Goal: Transaction & Acquisition: Purchase product/service

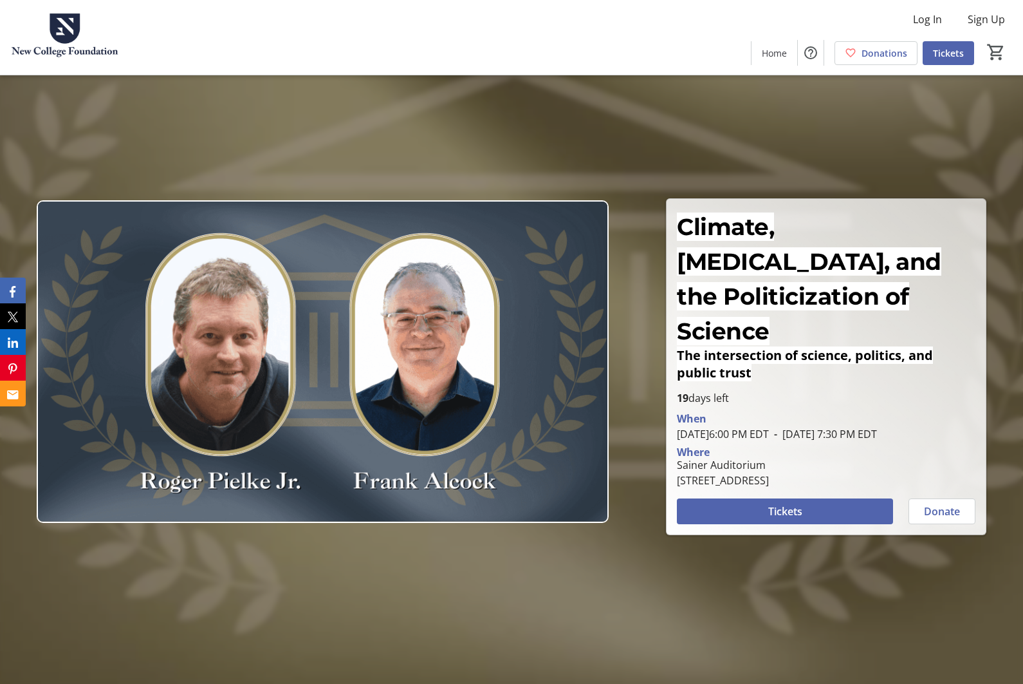
click at [790, 510] on span "Tickets" at bounding box center [785, 510] width 34 height 15
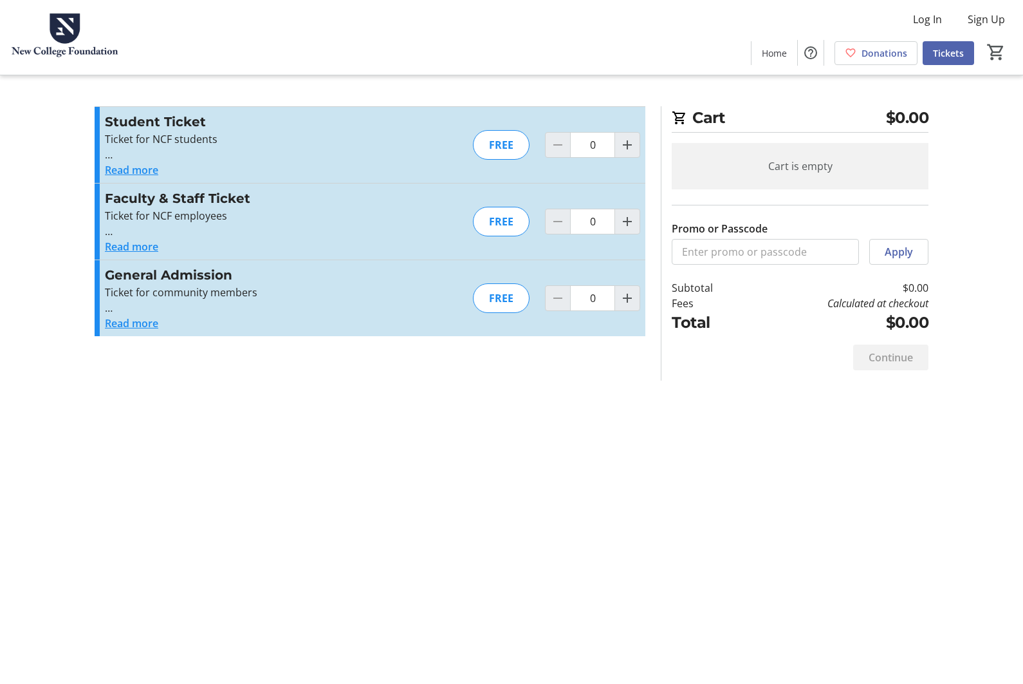
click at [633, 293] on mat-icon "Increment by one" at bounding box center [627, 297] width 15 height 15
type input "1"
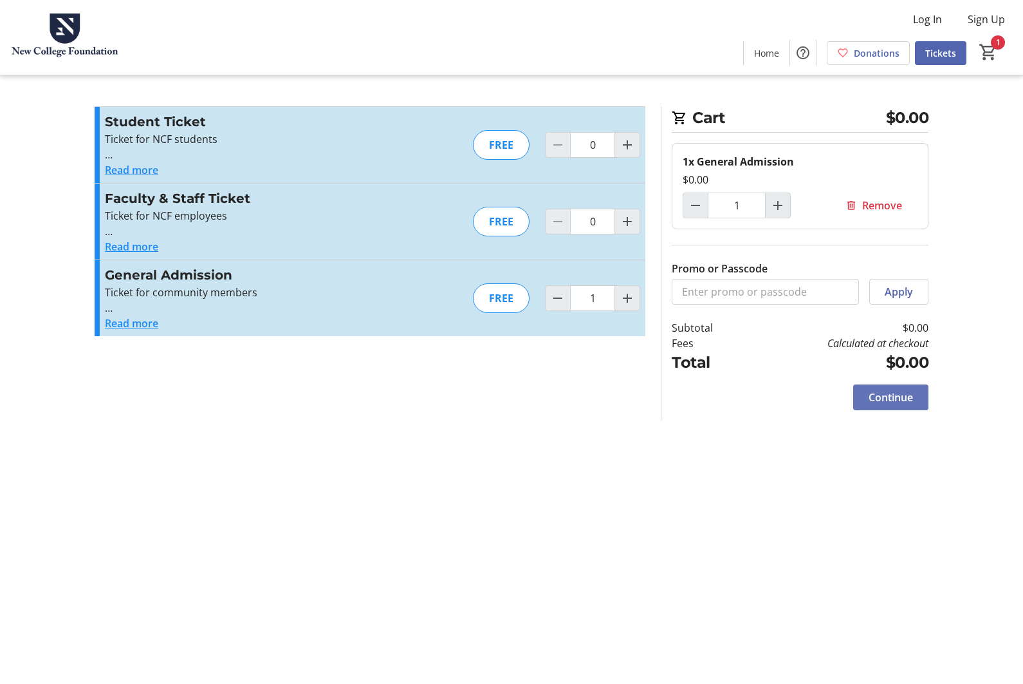
click at [891, 400] on span "Continue" at bounding box center [891, 396] width 44 height 15
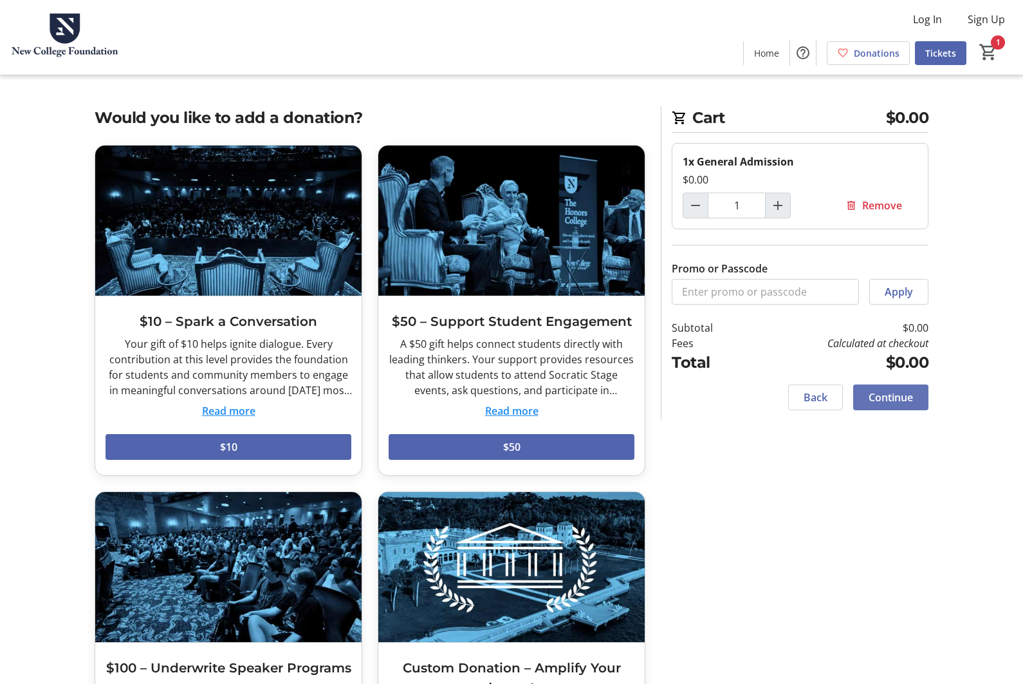
click at [894, 401] on span "Continue" at bounding box center [891, 396] width 44 height 15
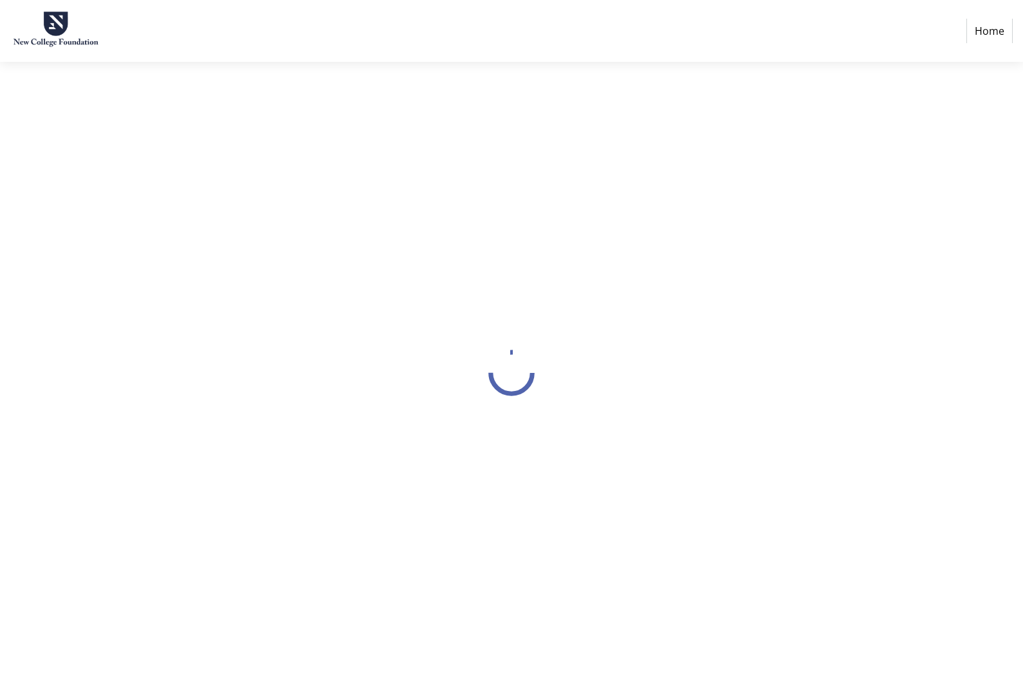
select select "US"
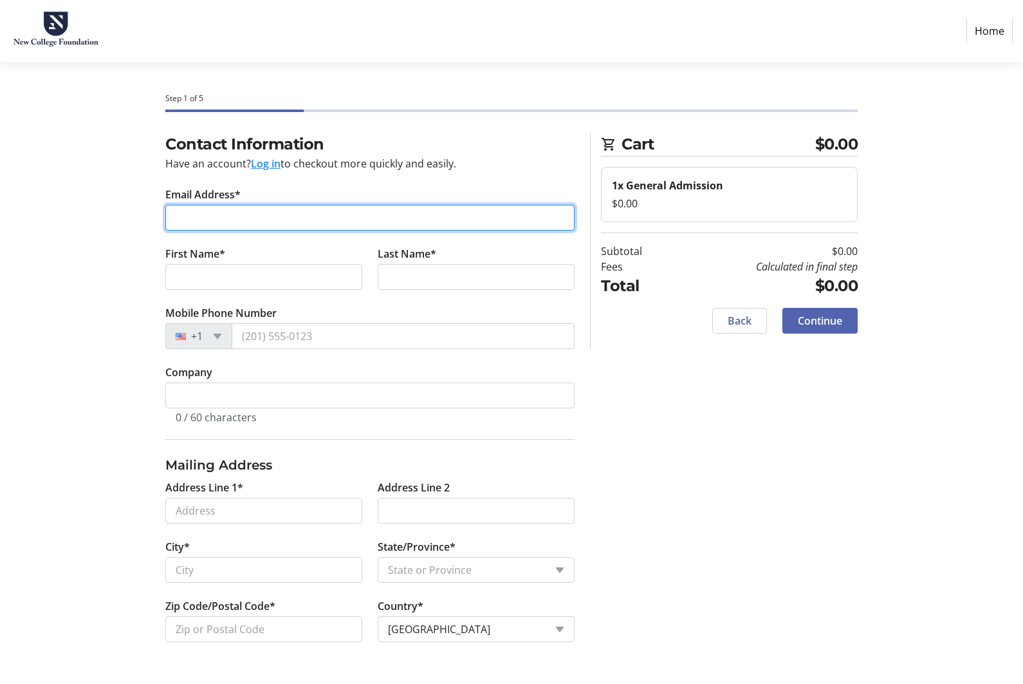
click at [197, 218] on input "Email Address*" at bounding box center [369, 218] width 409 height 26
type input "[EMAIL_ADDRESS][DOMAIN_NAME]"
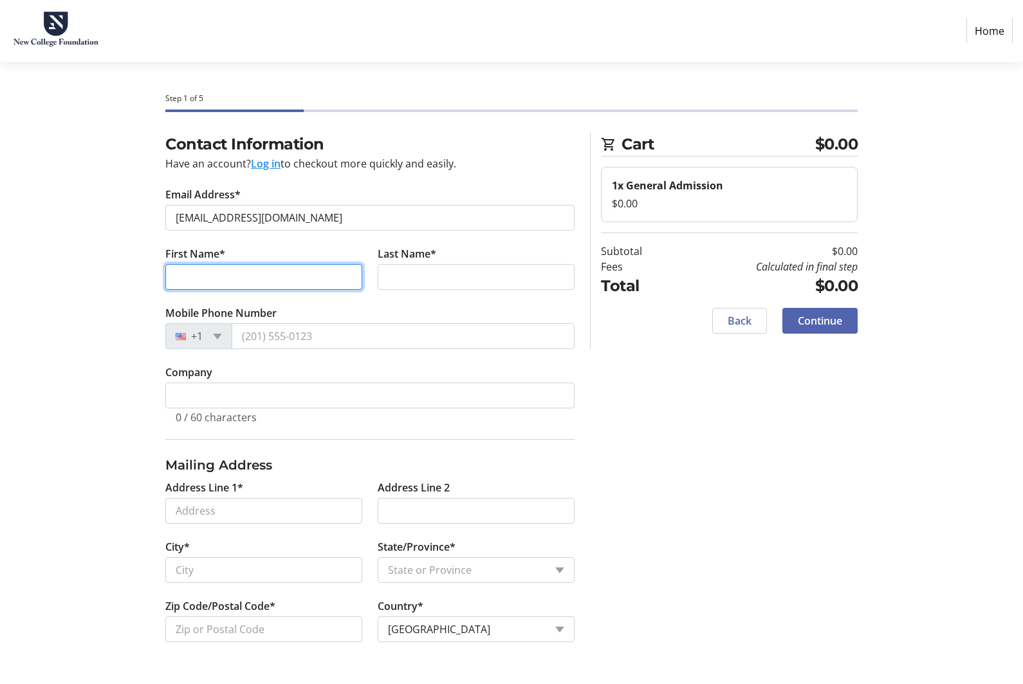
click at [218, 277] on input "First Name*" at bounding box center [263, 277] width 197 height 26
type input "[PERSON_NAME]"
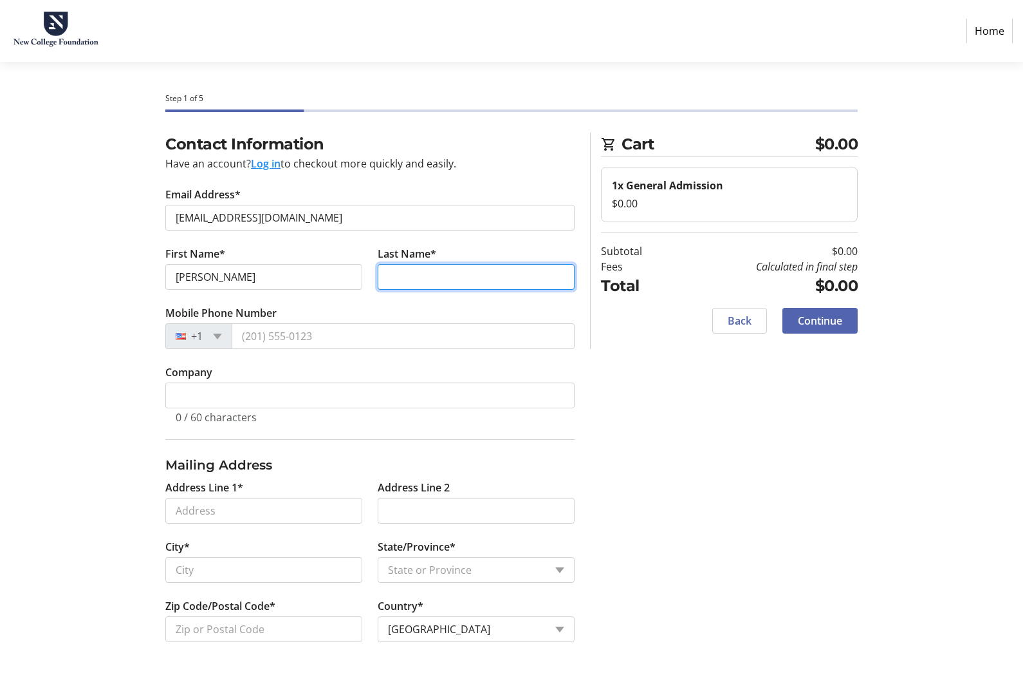
click at [412, 274] on input "Last Name*" at bounding box center [476, 277] width 197 height 26
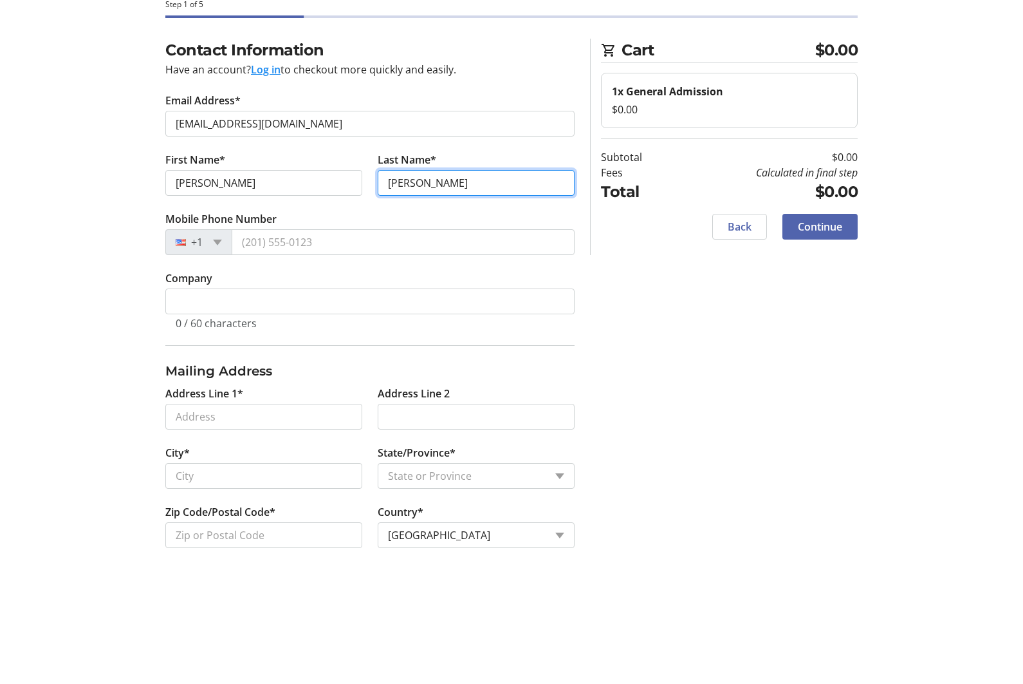
type input "[PERSON_NAME]"
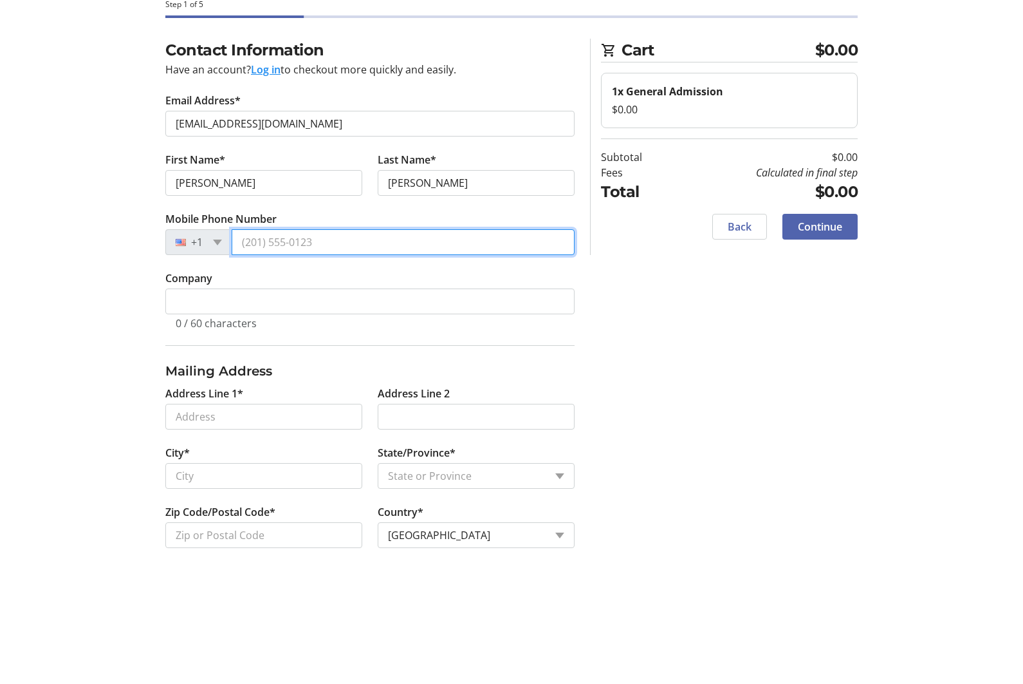
click at [274, 323] on input "Mobile Phone Number" at bounding box center [403, 336] width 343 height 26
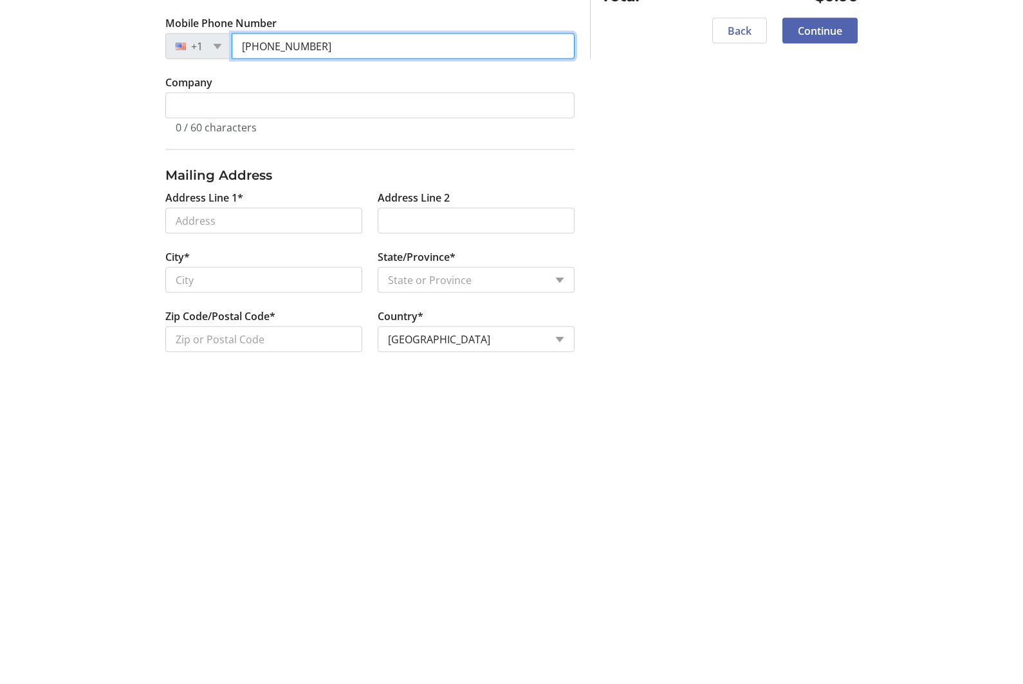
type input "[PHONE_NUMBER]"
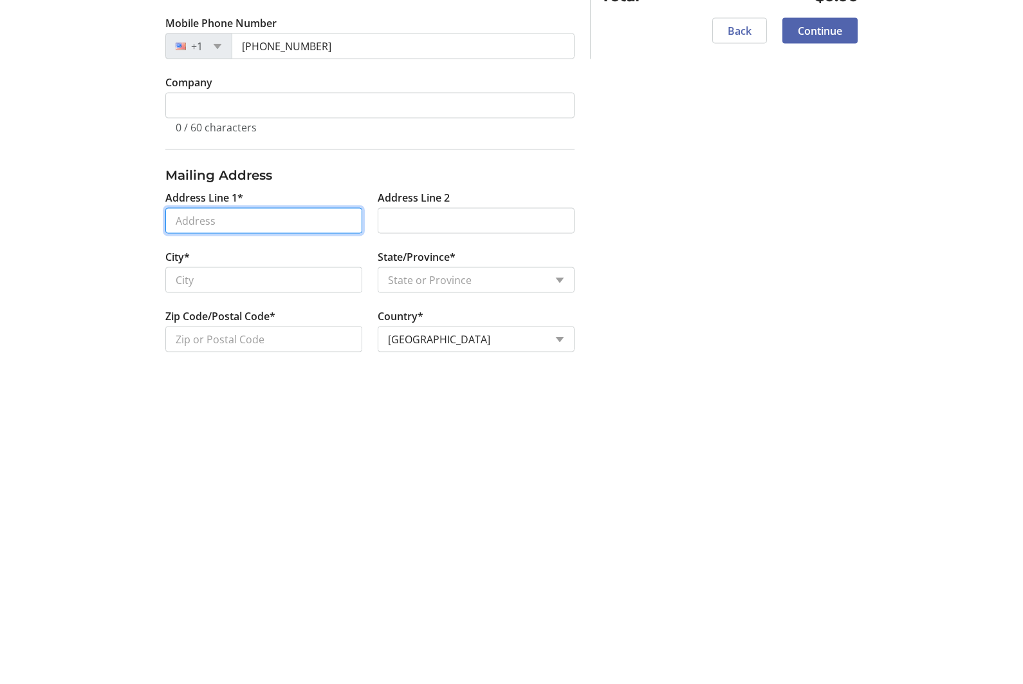
click at [225, 498] on input "Address Line 1*" at bounding box center [263, 511] width 197 height 26
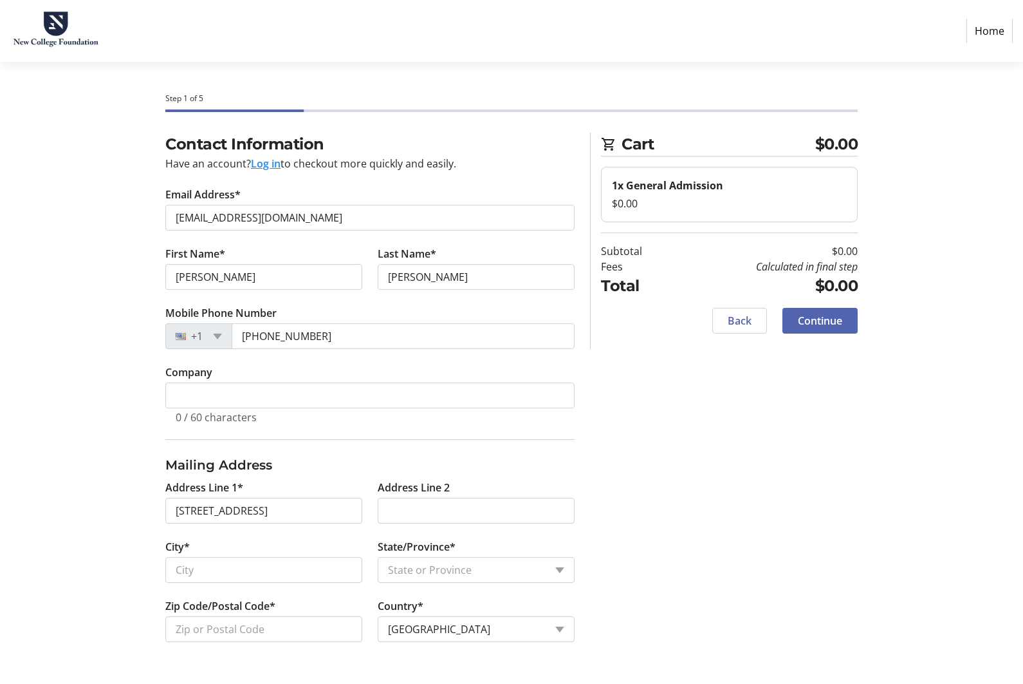
type input "[STREET_ADDRESS]"
type input "[GEOGRAPHIC_DATA]"
select select "FL"
type input "34240"
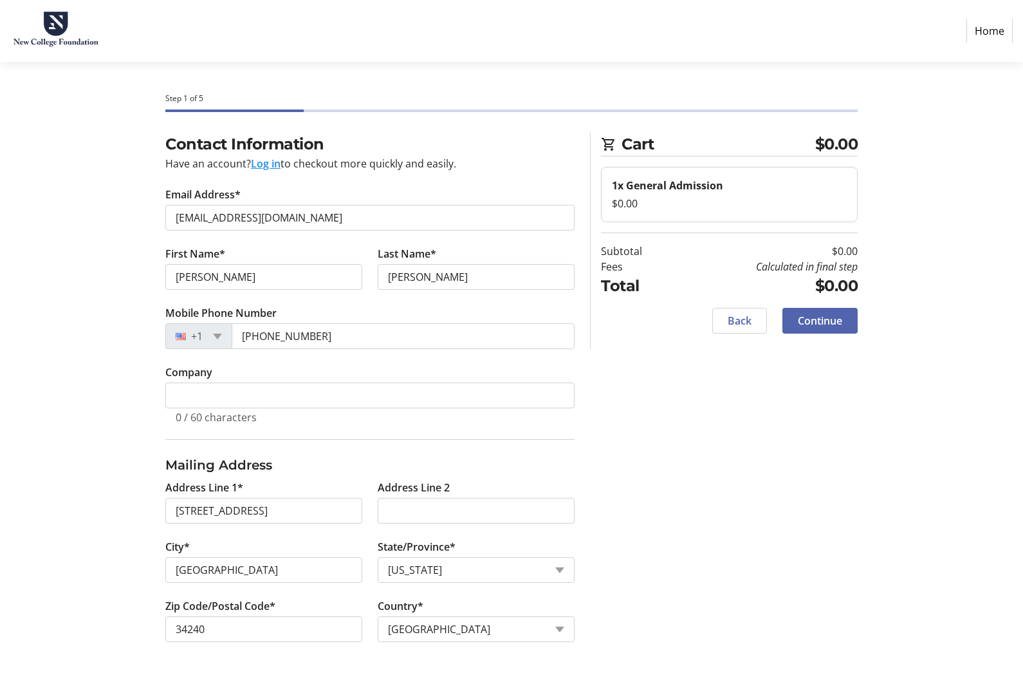
click at [835, 313] on span "Continue" at bounding box center [820, 320] width 44 height 15
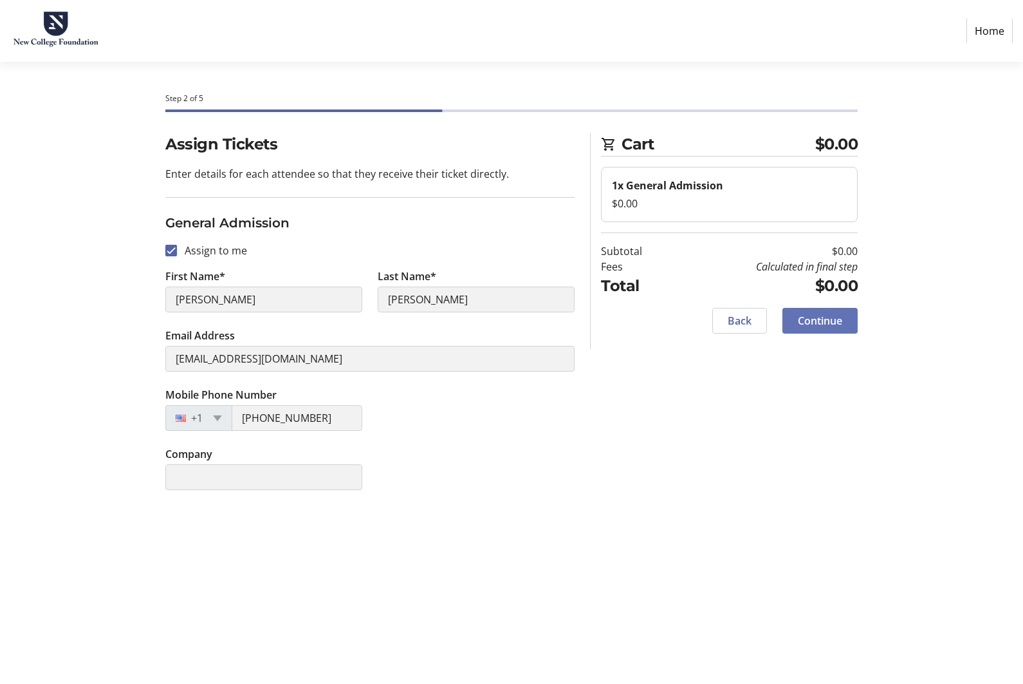
click at [837, 313] on span "Continue" at bounding box center [820, 320] width 44 height 15
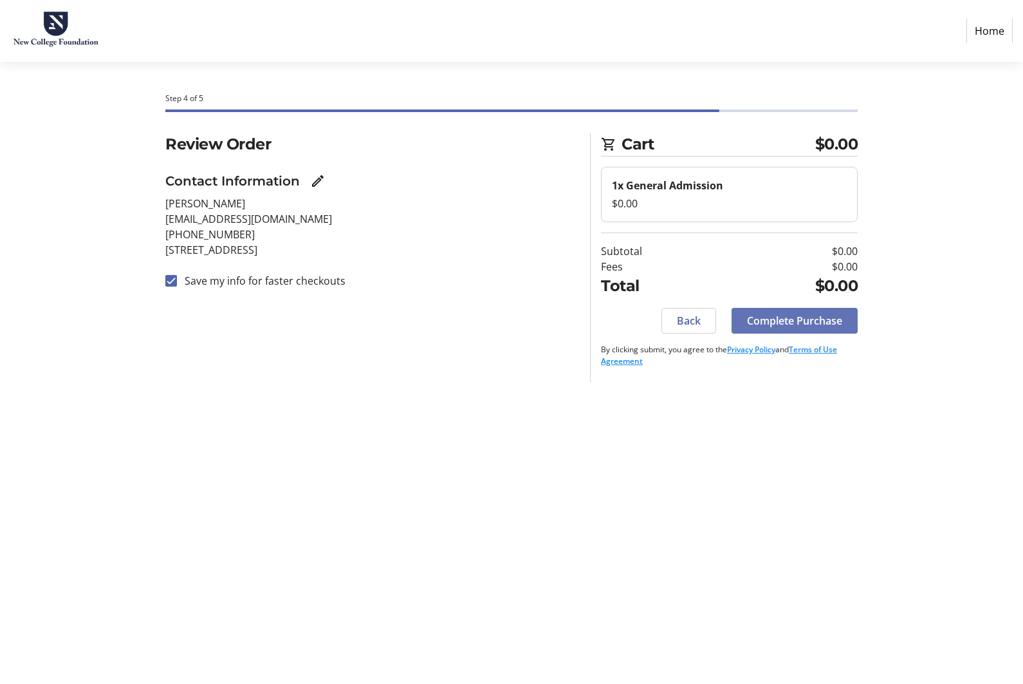
click at [796, 313] on span "Complete Purchase" at bounding box center [794, 320] width 95 height 15
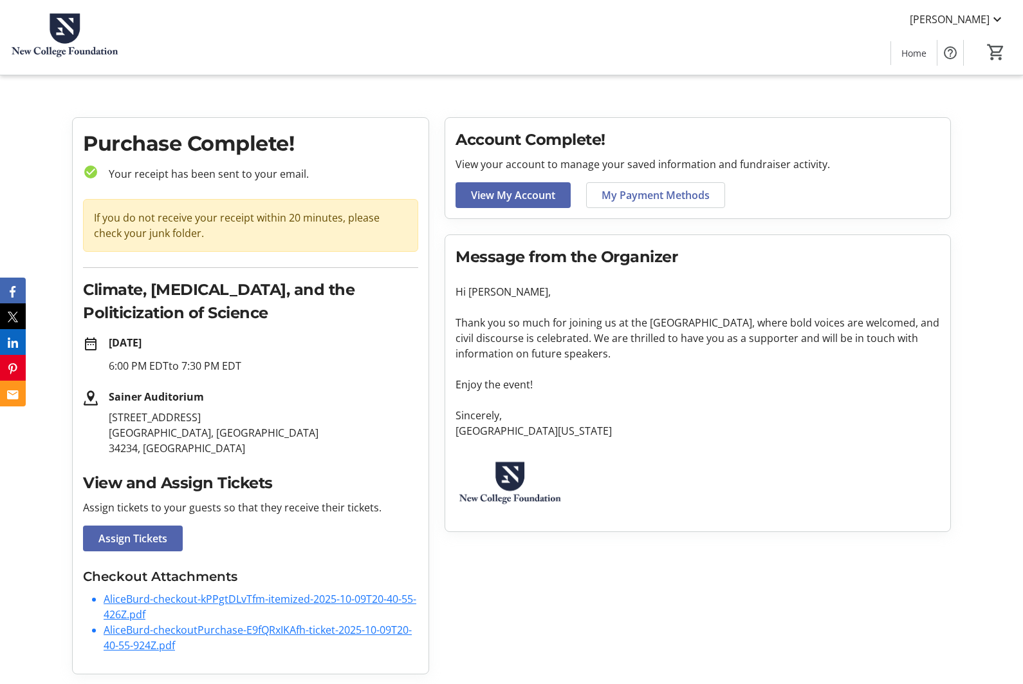
click at [288, 597] on link "AliceBurd-checkout-kPPgtDLvTfm-itemized-2025-10-09T20-40-55-426Z.pdf" at bounding box center [260, 606] width 313 height 30
click at [275, 624] on link "AliceBurd-checkoutPurchase-E9fQRxIKAfh-ticket-2025-10-09T20-40-55-924Z.pdf" at bounding box center [258, 637] width 308 height 30
click at [526, 200] on span "View My Account" at bounding box center [513, 194] width 84 height 15
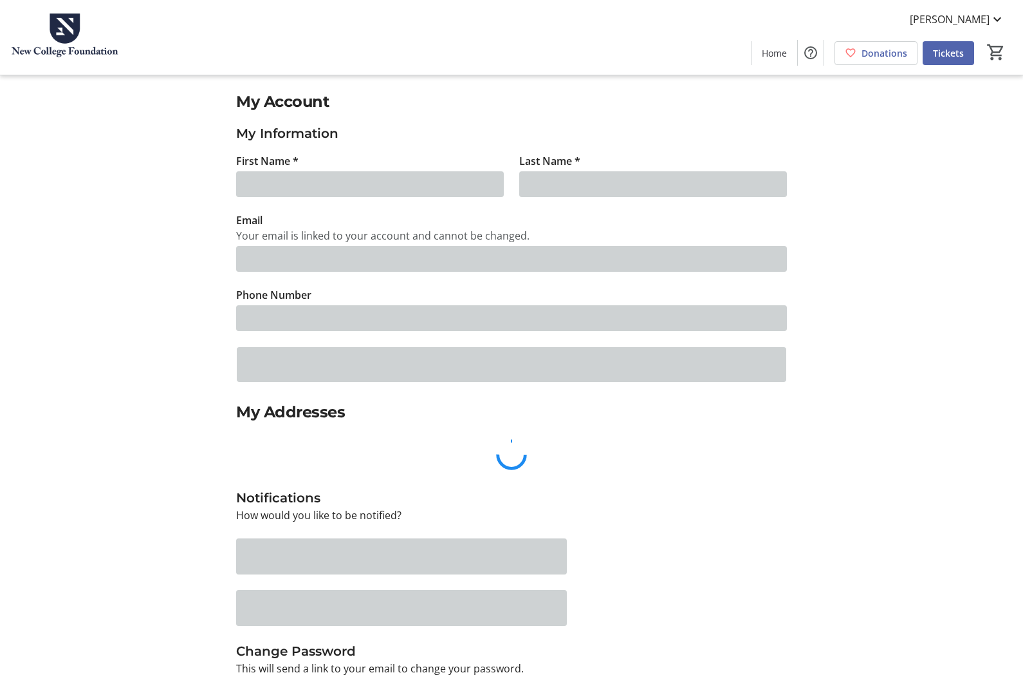
type input "[PERSON_NAME]"
type input "[EMAIL_ADDRESS][DOMAIN_NAME]"
type input "[PHONE_NUMBER]"
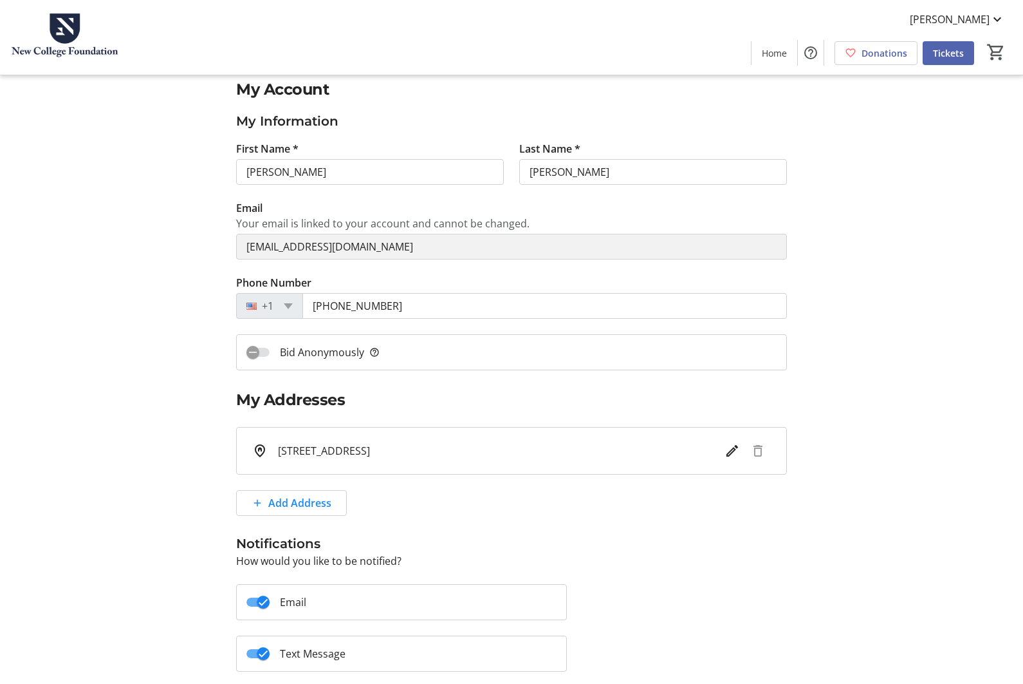
scroll to position [88, 0]
